Goal: Task Accomplishment & Management: Use online tool/utility

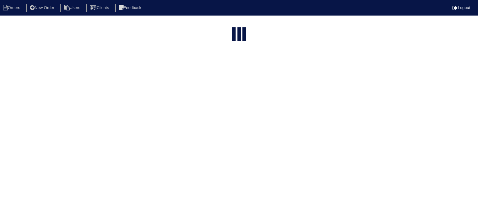
select select "15"
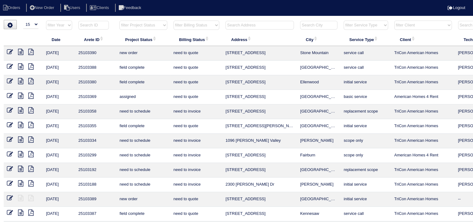
click at [244, 26] on input "text" at bounding box center [260, 25] width 68 height 9
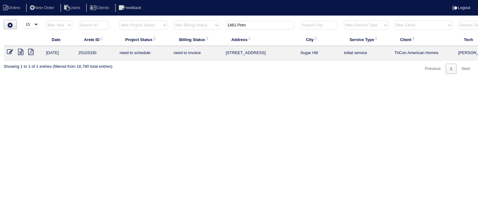
type input "1461 Prim"
click at [18, 53] on icon at bounding box center [20, 52] width 5 height 6
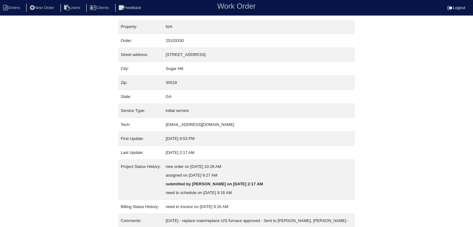
scroll to position [65, 0]
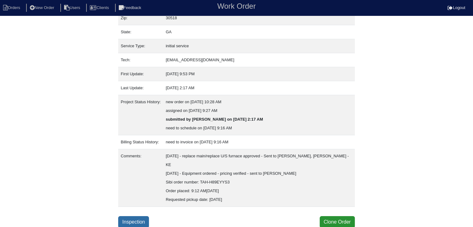
click at [139, 218] on link "Inspection" at bounding box center [133, 222] width 31 height 12
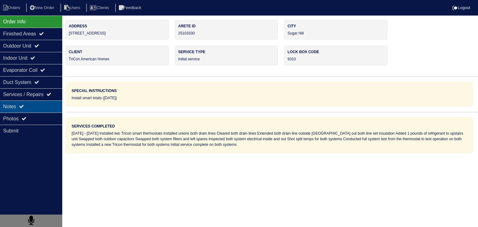
click at [37, 110] on div "Notes" at bounding box center [31, 106] width 62 height 12
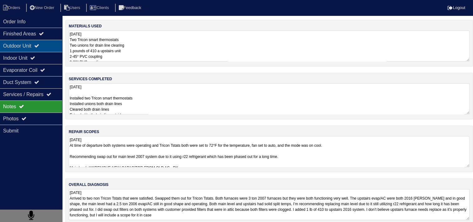
click at [24, 48] on div "Outdoor Unit" at bounding box center [31, 46] width 62 height 12
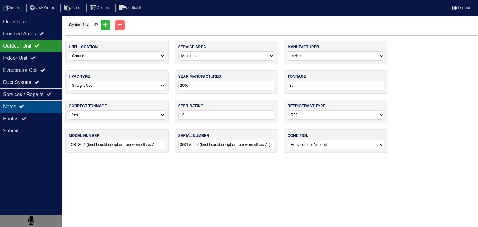
click at [13, 109] on div "Notes" at bounding box center [31, 106] width 62 height 12
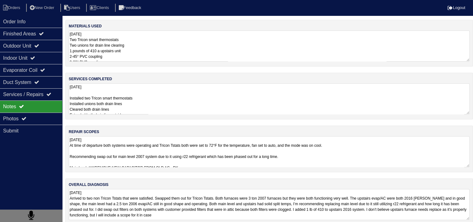
click at [94, 156] on textarea "9.10.25 At time of departure both systems were operating and Tricon Tstats both…" at bounding box center [269, 151] width 401 height 31
drag, startPoint x: 136, startPoint y: 127, endPoint x: 136, endPoint y: 112, distance: 14.3
click at [136, 126] on div "repair scopes 9.10.25 At time of departure both systems were operating and Tric…" at bounding box center [269, 149] width 408 height 47
click at [138, 105] on textarea "9.10.25 Installed two Tricon smart thermostats Installed unions both drain line…" at bounding box center [269, 98] width 401 height 31
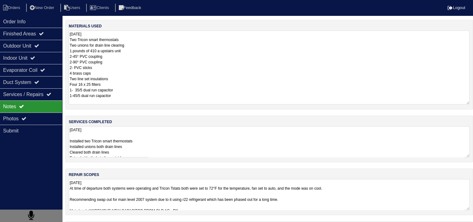
click at [140, 49] on textarea "9.10.25 Two Tricon smart thermostats Two unions for drain line clearing 1.pound…" at bounding box center [269, 67] width 401 height 74
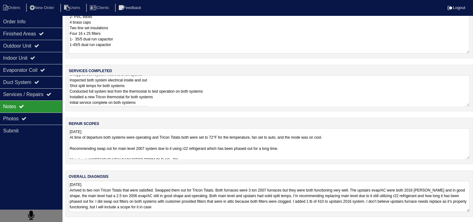
scroll to position [8, 0]
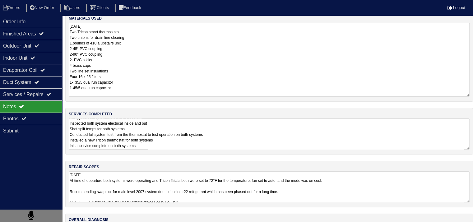
click at [147, 171] on textarea "9.10.25 At time of departure both systems were operating and Tricon Tstats both…" at bounding box center [269, 186] width 401 height 31
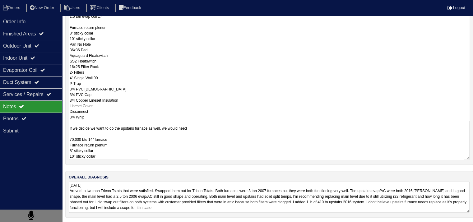
scroll to position [174, 0]
click at [156, 145] on textarea "9.10.25 At time of departure both systems were operating and Tricon Tstats both…" at bounding box center [269, 60] width 401 height 197
click at [17, 47] on div "Outdoor Unit" at bounding box center [31, 46] width 62 height 12
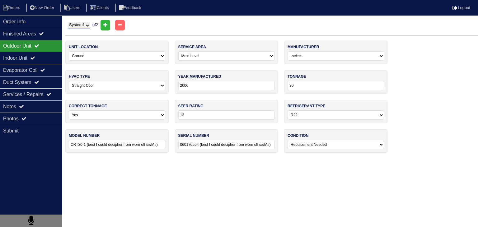
click at [88, 26] on select "System 1 System 2" at bounding box center [79, 25] width 22 height 7
select select "2"
click at [68, 22] on select "System 1 System 2" at bounding box center [79, 25] width 22 height 7
select select "1"
select select "Lennox"
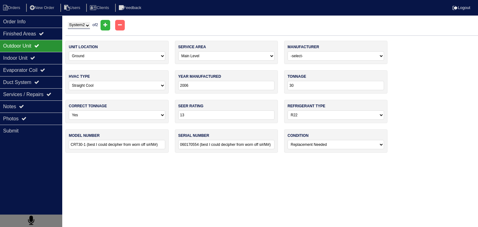
type input "2019"
type input "36"
type input "14"
select select "1"
type input "14ACXS036 230A18"
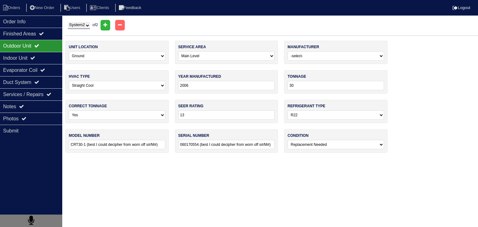
type input "1916F23921"
select select "0"
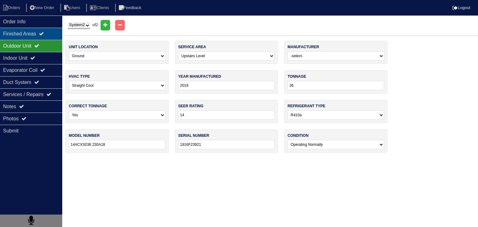
click at [26, 38] on div "Finished Areas" at bounding box center [31, 34] width 62 height 12
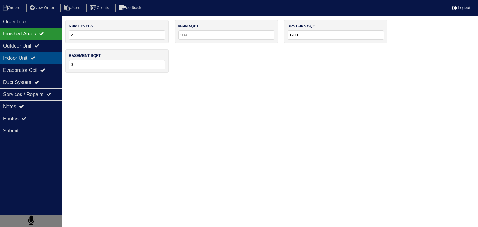
click at [19, 58] on div "Indoor Unit" at bounding box center [31, 58] width 62 height 12
select select "2"
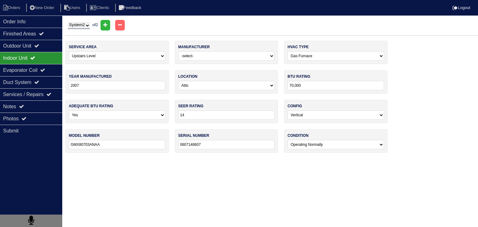
click at [90, 24] on select "System 1 System 2" at bounding box center [79, 25] width 22 height 7
click at [38, 109] on div "Notes" at bounding box center [31, 106] width 62 height 12
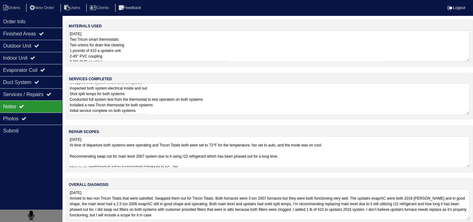
click at [75, 154] on textarea "9.10.25 At time of departure both systems were operating and Tricon Tstats both…" at bounding box center [269, 151] width 401 height 31
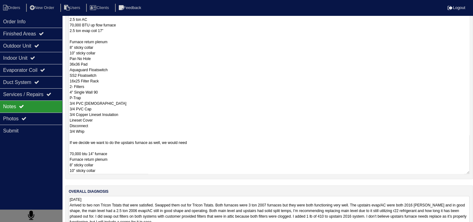
scroll to position [174, 0]
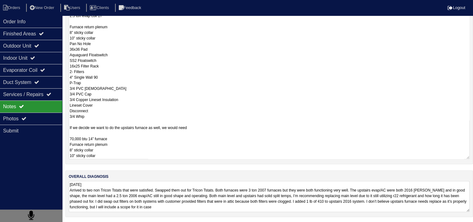
drag, startPoint x: 70, startPoint y: 167, endPoint x: 112, endPoint y: 235, distance: 80.3
click at [112, 223] on html "Orders New Order Users Clients Feedback Logout Orders New Order Users Clients M…" at bounding box center [236, 25] width 473 height 398
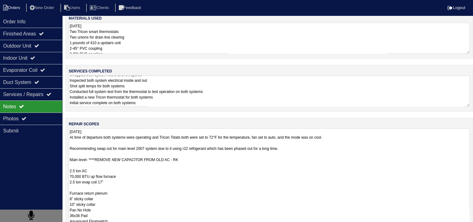
click at [18, 10] on li "Orders" at bounding box center [12, 8] width 25 height 8
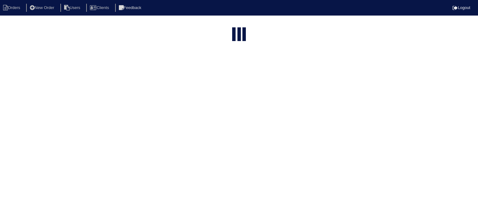
select select "15"
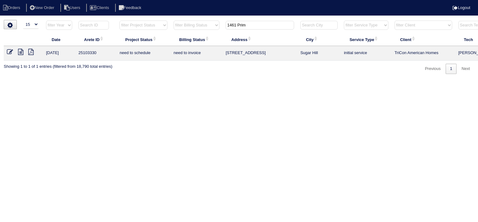
drag, startPoint x: 252, startPoint y: 28, endPoint x: 172, endPoint y: 21, distance: 80.2
click at [172, 21] on tr "filter Year -- Any Year -- 2025 2024 2023 2022 2021 2020 2019 filter Project St…" at bounding box center [273, 26] width 539 height 13
type input "238 bermuda"
click at [25, 50] on link at bounding box center [23, 52] width 10 height 5
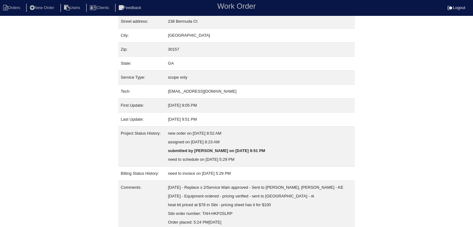
scroll to position [65, 0]
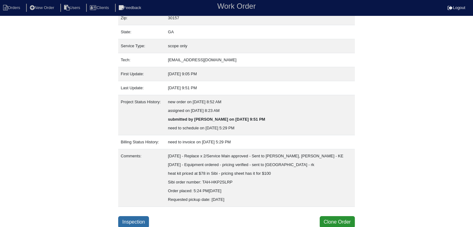
click at [141, 222] on link "Inspection" at bounding box center [133, 222] width 31 height 12
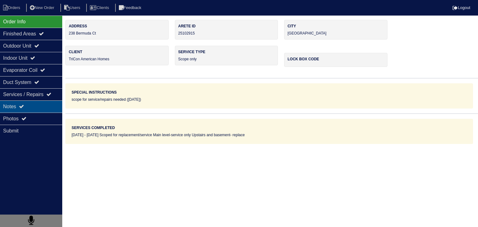
click at [39, 102] on div "Notes" at bounding box center [31, 106] width 62 height 12
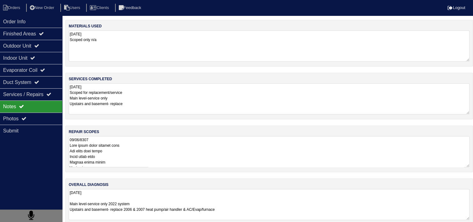
click at [80, 146] on textarea at bounding box center [269, 151] width 401 height 31
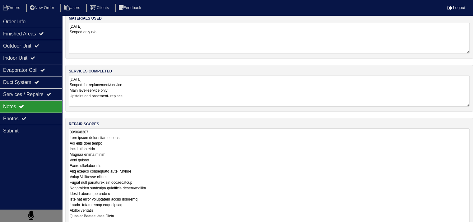
scroll to position [31, 0]
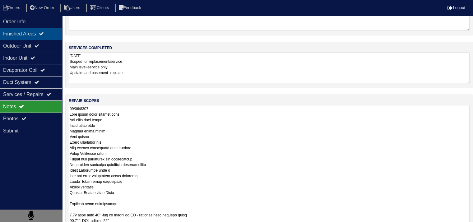
click at [14, 36] on div "Finished Areas" at bounding box center [31, 34] width 62 height 12
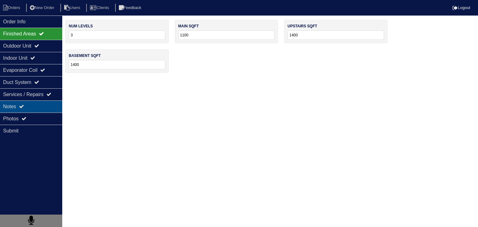
drag, startPoint x: 38, startPoint y: 107, endPoint x: 52, endPoint y: 105, distance: 14.2
click at [40, 106] on div "Notes" at bounding box center [31, 106] width 62 height 12
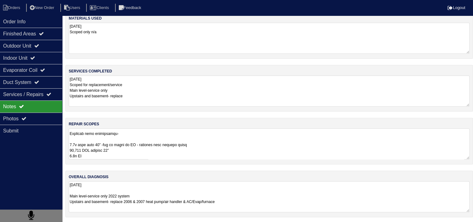
scroll to position [7, 0]
click at [139, 189] on textarea "08/08/2025 Main level-service only 2022 system Upstairs and basement- replace 2…" at bounding box center [269, 197] width 401 height 31
click at [128, 151] on textarea at bounding box center [269, 144] width 401 height 31
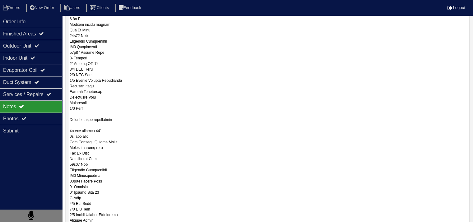
scroll to position [347, 0]
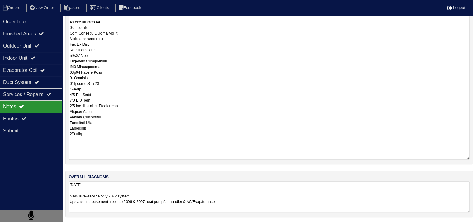
drag, startPoint x: 70, startPoint y: 137, endPoint x: 133, endPoint y: 241, distance: 121.6
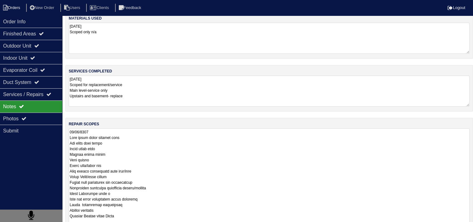
click at [13, 9] on li "Orders" at bounding box center [12, 8] width 25 height 8
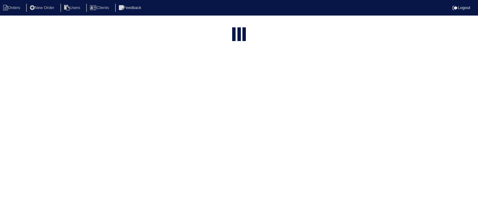
select select "15"
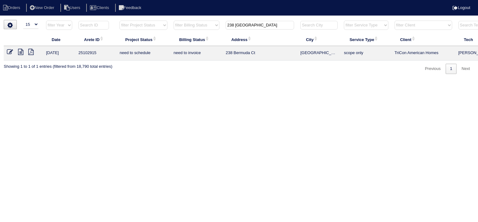
drag, startPoint x: 260, startPoint y: 26, endPoint x: 163, endPoint y: 27, distance: 97.1
click at [168, 26] on tr "filter Year -- Any Year -- 2025 2024 2023 2022 2021 2020 2019 filter Project St…" at bounding box center [273, 26] width 539 height 13
type input "2300 Marlin"
click at [22, 52] on icon at bounding box center [20, 52] width 5 height 6
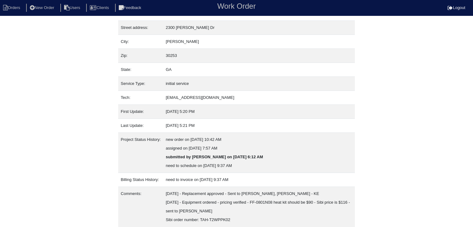
scroll to position [65, 0]
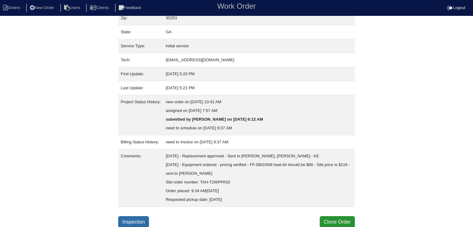
click at [136, 221] on link "Inspection" at bounding box center [133, 222] width 31 height 12
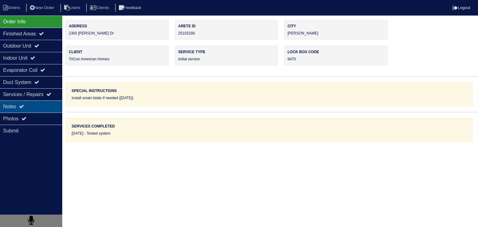
click at [14, 104] on div "Notes" at bounding box center [31, 106] width 62 height 12
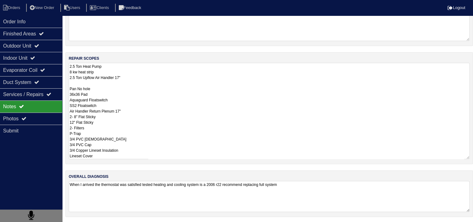
scroll to position [0, 0]
drag, startPoint x: 69, startPoint y: 139, endPoint x: 118, endPoint y: 236, distance: 108.6
click at [118, 223] on html "Orders New Order Users Clients Feedback Logout Orders New Order Users Clients M…" at bounding box center [236, 75] width 473 height 297
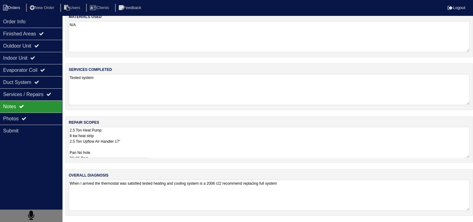
scroll to position [8, 0]
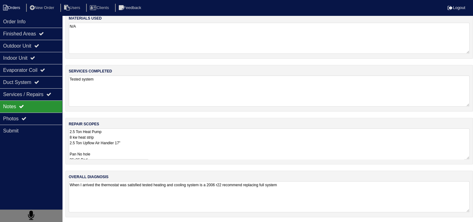
click at [15, 7] on li "Orders" at bounding box center [12, 8] width 25 height 8
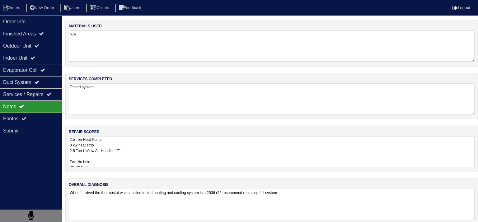
select select "15"
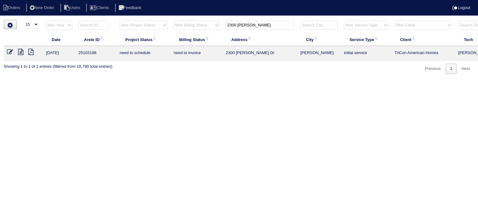
click at [261, 25] on input "2300 [PERSON_NAME]" at bounding box center [260, 25] width 68 height 9
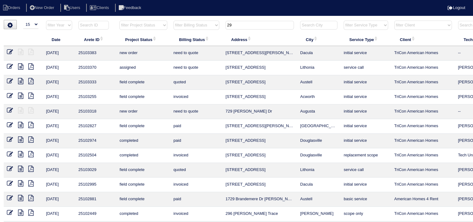
type input "29"
click at [23, 67] on icon at bounding box center [20, 66] width 5 height 6
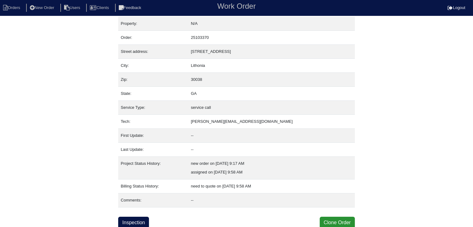
scroll to position [4, 0]
click at [131, 223] on link "Inspection" at bounding box center [133, 222] width 31 height 12
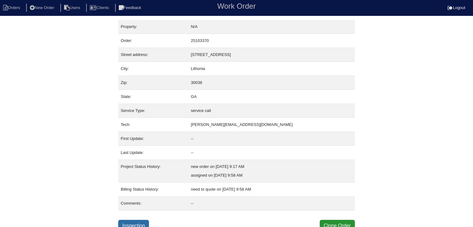
select select "3"
select select "0"
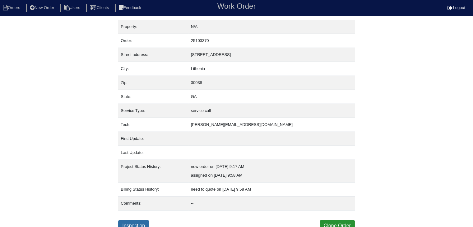
select select "1"
select select "0"
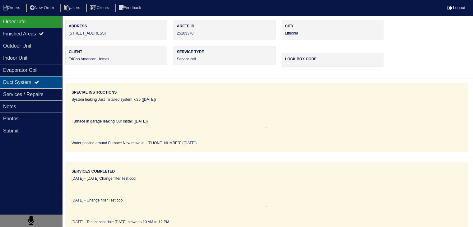
click at [39, 83] on icon at bounding box center [36, 82] width 5 height 5
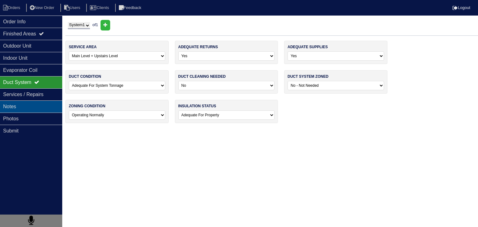
click at [45, 110] on div "Notes" at bounding box center [31, 106] width 62 height 12
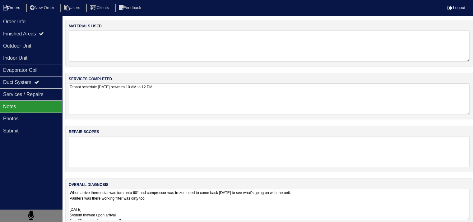
click at [12, 4] on li "Orders" at bounding box center [12, 8] width 25 height 8
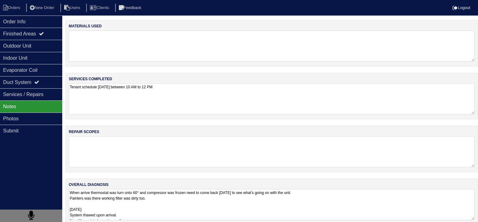
select select "15"
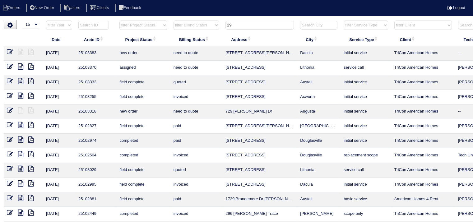
click at [243, 25] on input "29" at bounding box center [260, 25] width 68 height 9
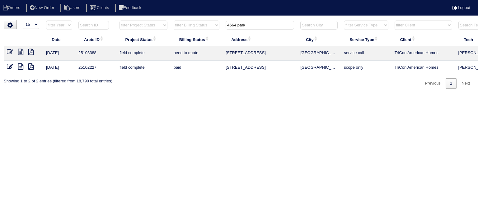
type input "4664 park"
click at [24, 51] on link at bounding box center [23, 52] width 10 height 5
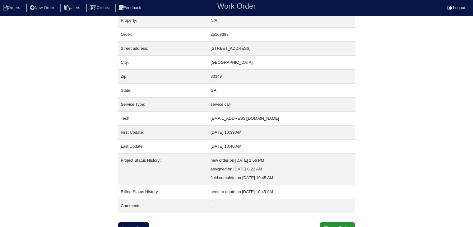
scroll to position [12, 0]
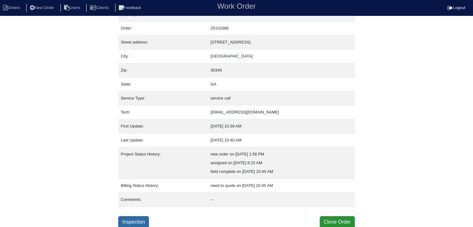
click at [137, 219] on link "Inspection" at bounding box center [133, 222] width 31 height 12
click at [133, 219] on link "Inspection" at bounding box center [133, 222] width 31 height 12
